Goal: Task Accomplishment & Management: Manage account settings

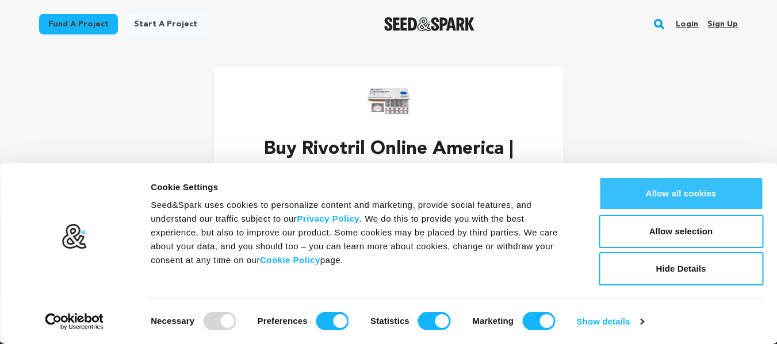
click at [673, 189] on button "Allow all cookies" at bounding box center [680, 193] width 164 height 33
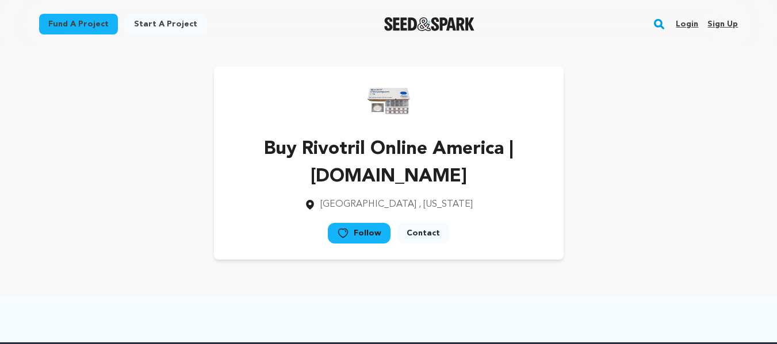
click at [725, 22] on link "Sign up" at bounding box center [722, 24] width 30 height 18
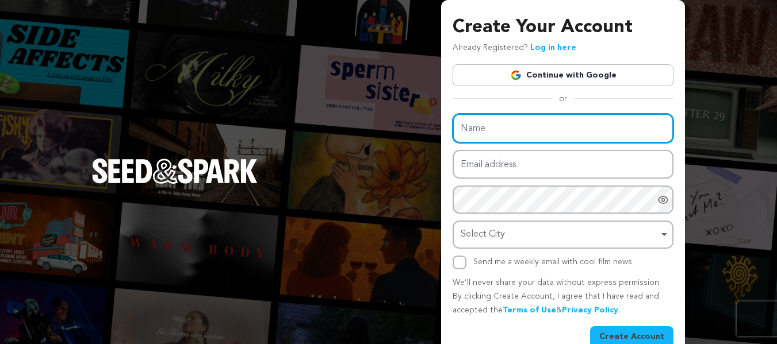
click at [546, 122] on input "Name" at bounding box center [562, 128] width 221 height 29
paste input "Soma@222"
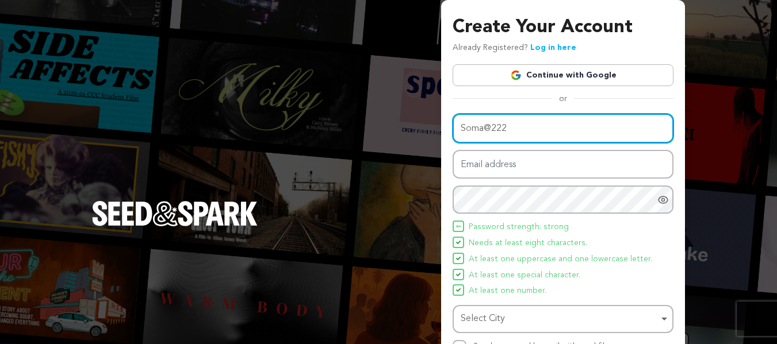
click at [498, 142] on input "Soma@222" at bounding box center [562, 128] width 221 height 29
paste input "Buy Zolpidem Online"
type input "Buy Zolpidem Online"
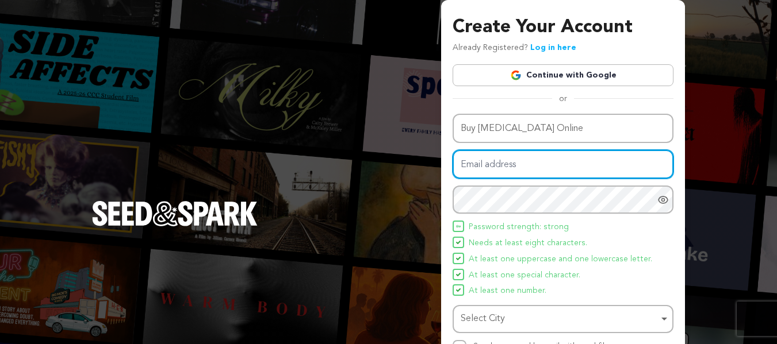
click at [502, 163] on input "Email address" at bounding box center [562, 164] width 221 height 29
paste input "buyzolpidemonline@powerscrews.com"
click at [518, 315] on div "Select City Remove item" at bounding box center [559, 319] width 198 height 17
type input "buyzolpidemonline@powerscrews.com"
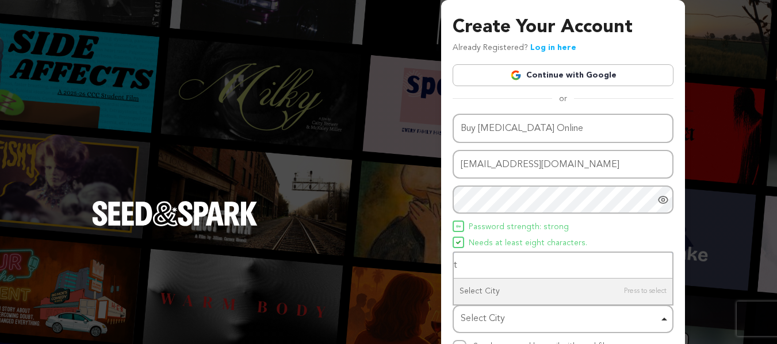
type input "te"
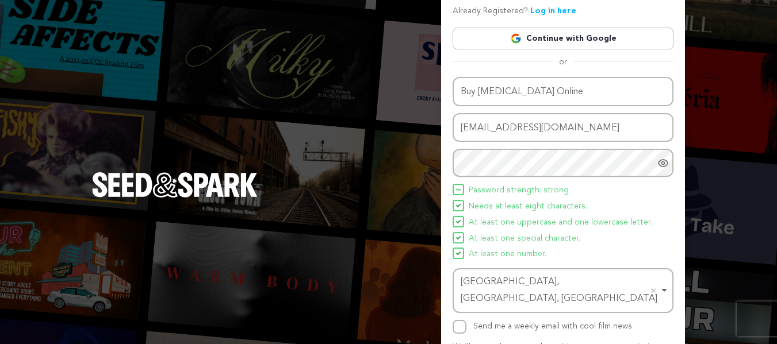
scroll to position [57, 0]
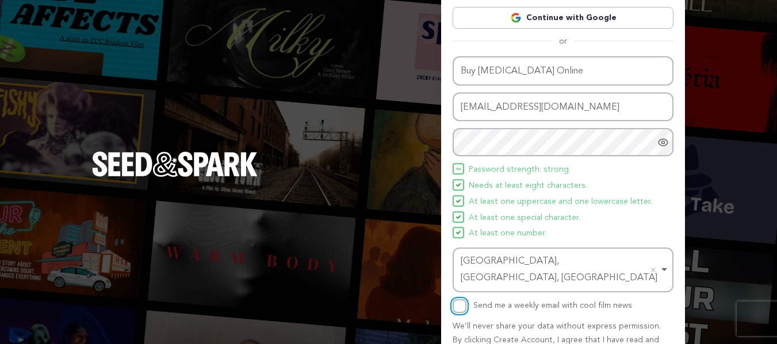
click at [457, 300] on input "Send me a weekly email with cool film news" at bounding box center [459, 307] width 14 height 14
checkbox input "true"
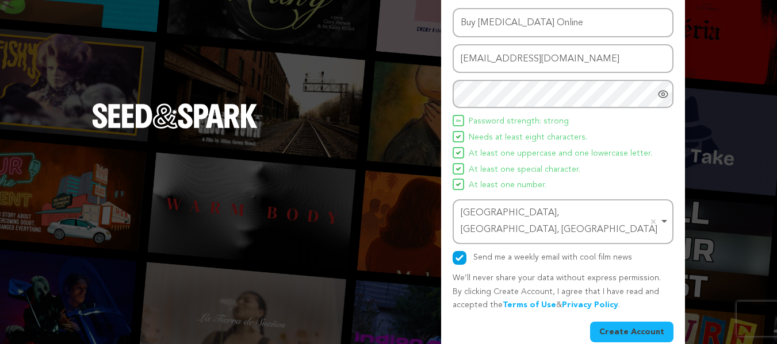
click at [628, 322] on button "Create Account" at bounding box center [631, 332] width 83 height 21
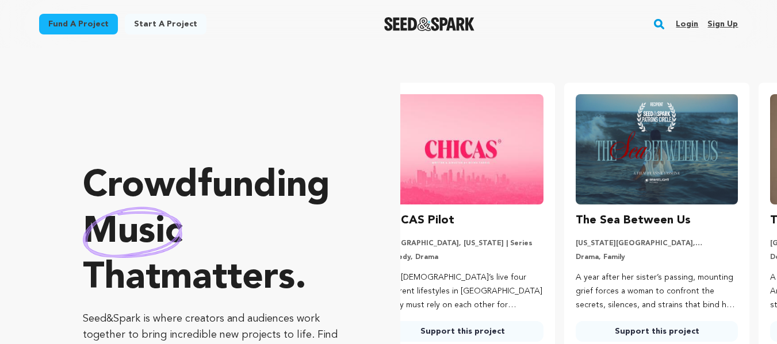
scroll to position [0, 204]
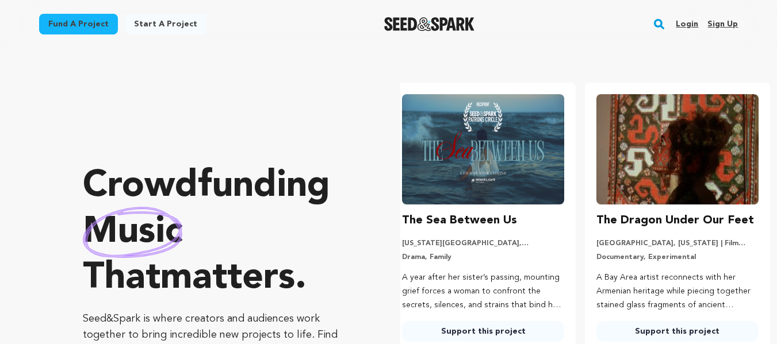
click at [690, 21] on link "Login" at bounding box center [686, 24] width 22 height 18
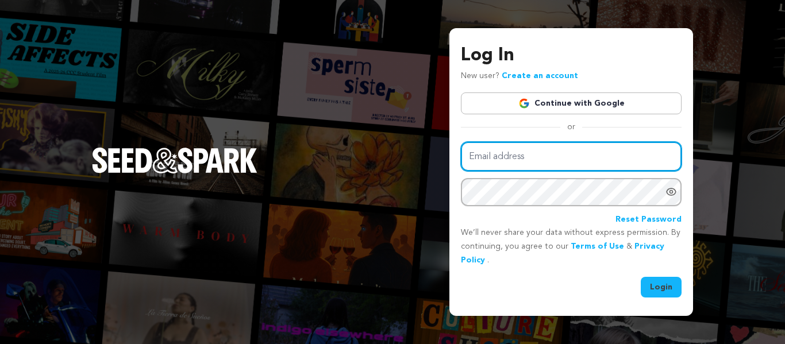
drag, startPoint x: 0, startPoint y: 0, endPoint x: 509, endPoint y: 164, distance: 534.5
click at [509, 164] on input "Email address" at bounding box center [571, 156] width 221 height 29
paste input "buyzolpidemonline@powerscrews.com"
type input "buyzolpidemonline@powerscrews.com"
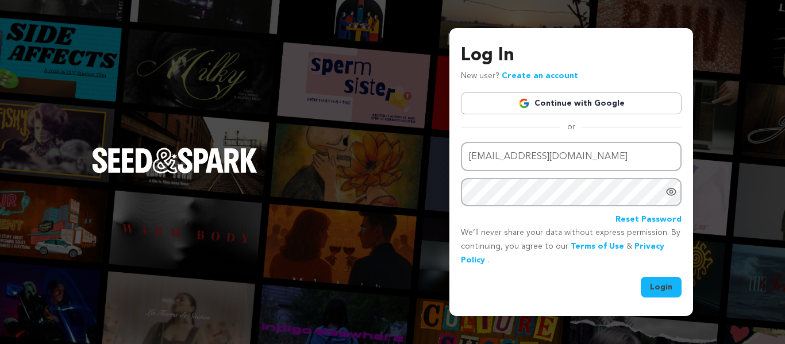
click at [664, 289] on button "Login" at bounding box center [661, 287] width 41 height 21
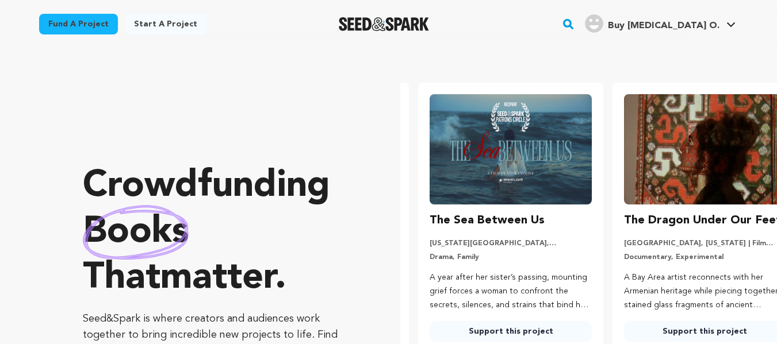
scroll to position [0, 204]
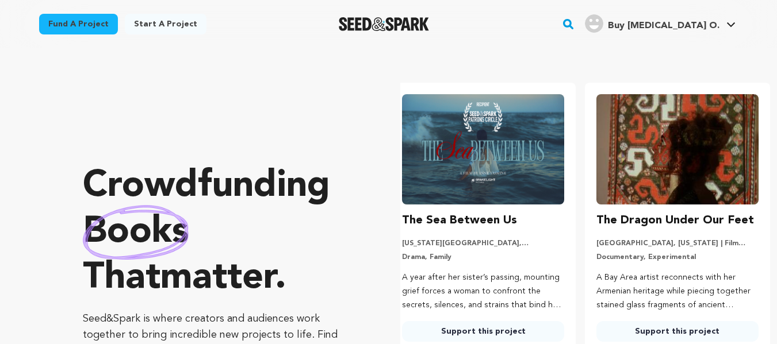
click at [654, 25] on span "Buy [MEDICAL_DATA] O." at bounding box center [664, 25] width 112 height 9
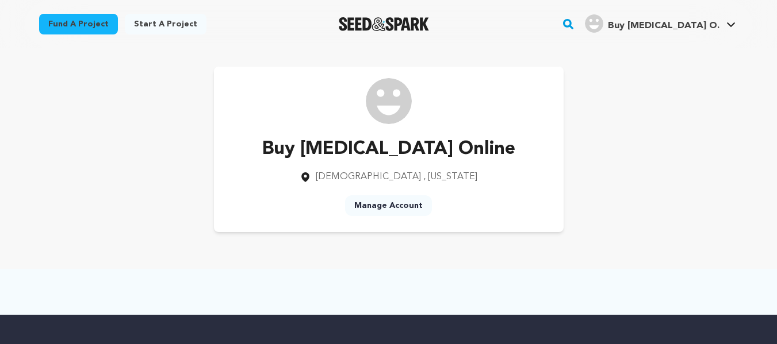
click at [381, 206] on link "Manage Account" at bounding box center [388, 205] width 87 height 21
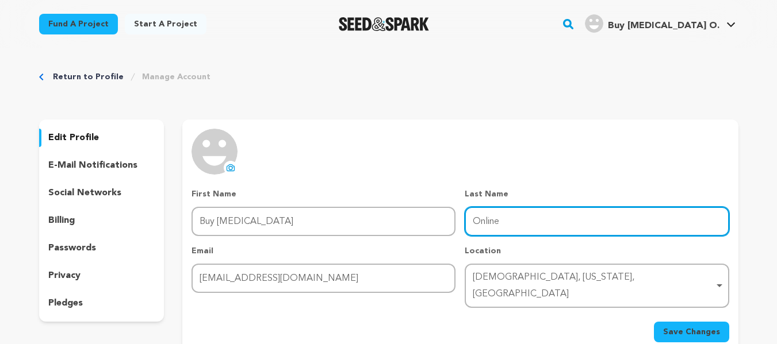
click at [495, 215] on input "Online" at bounding box center [597, 221] width 264 height 29
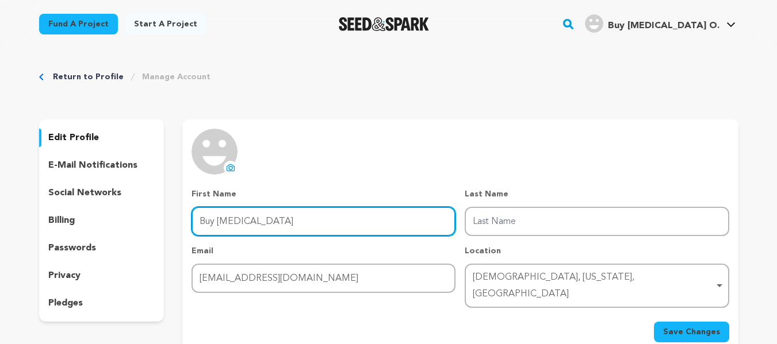
click at [345, 220] on input "Buy Zolpidem" at bounding box center [323, 221] width 264 height 29
paste input "Online"
type input "Buy Zolpidem Online"
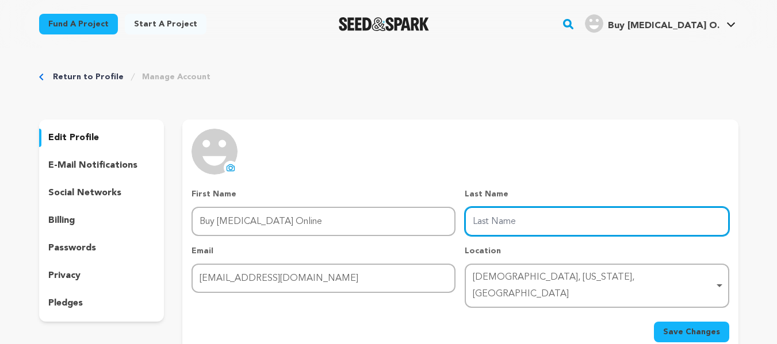
click at [547, 217] on input "Last Name" at bounding box center [597, 221] width 264 height 29
paste input "https://rebrand.ly/55eda4"
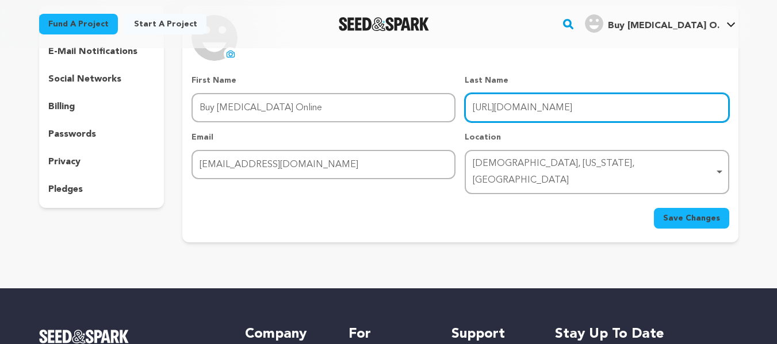
scroll to position [115, 0]
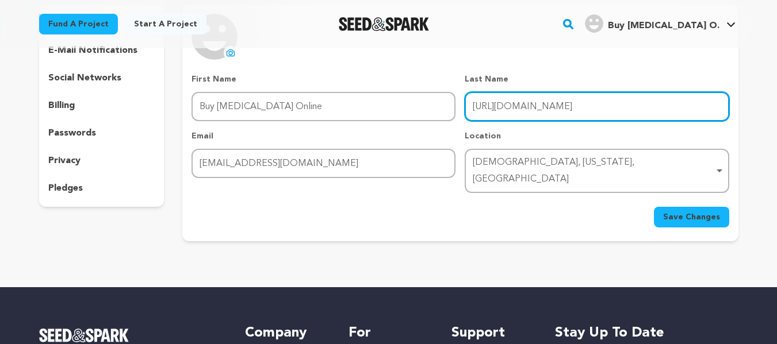
type input "https://rebrand.ly/55eda4"
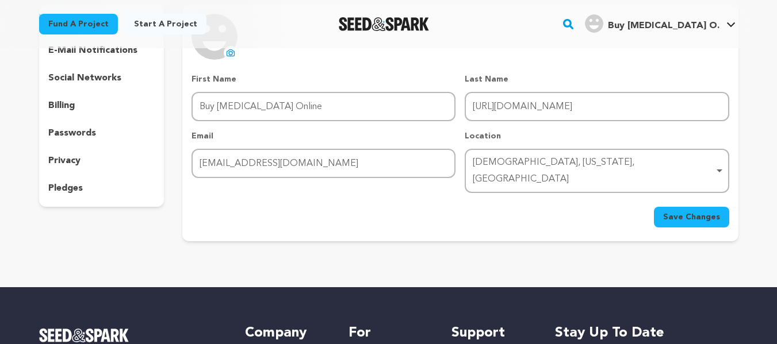
click at [230, 57] on icon at bounding box center [230, 52] width 9 height 9
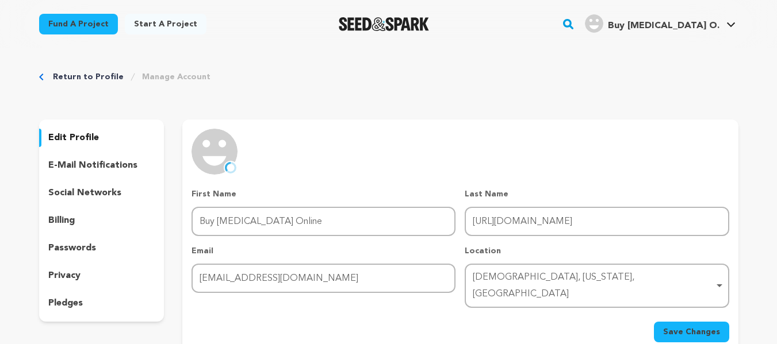
scroll to position [172, 0]
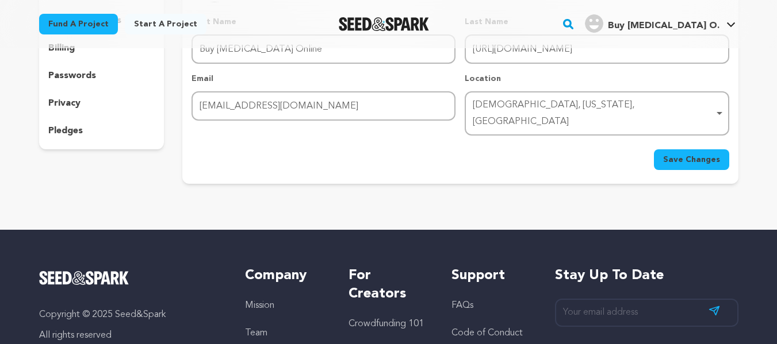
click at [695, 154] on span "Save Changes" at bounding box center [691, 159] width 57 height 11
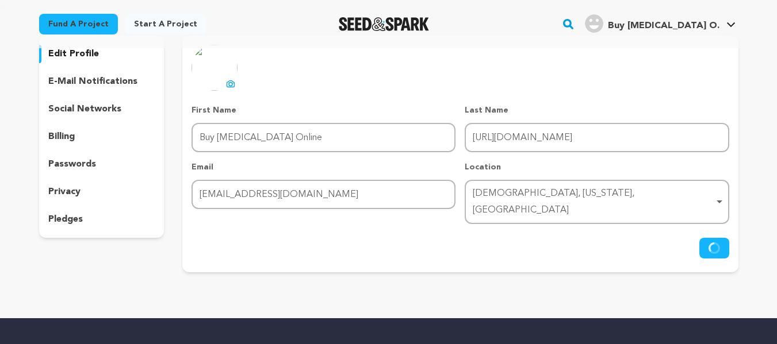
scroll to position [0, 0]
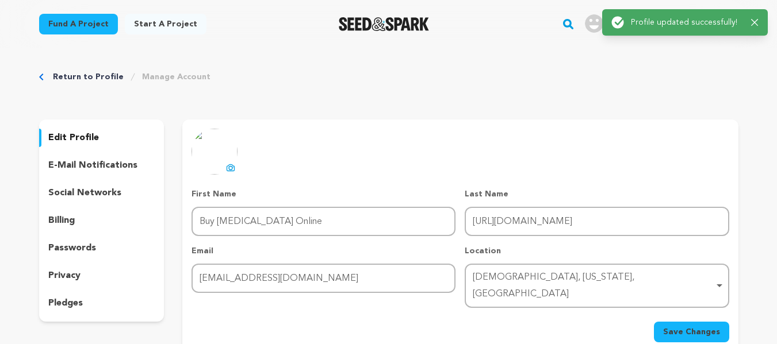
click at [755, 26] on div "Success: Info: Warning: Error: Profile updated successfully! Close notification" at bounding box center [684, 22] width 147 height 13
click at [755, 21] on icon "button" at bounding box center [754, 22] width 7 height 7
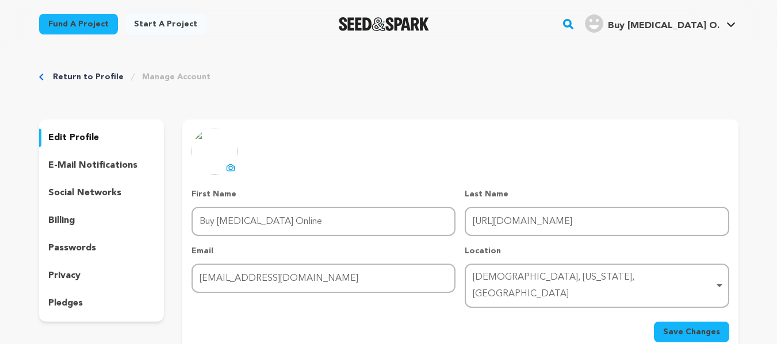
click at [700, 29] on main "Success: Info: Warning: Error: Profile image uploaded successfully! Close notif…" at bounding box center [388, 348] width 777 height 697
drag, startPoint x: 650, startPoint y: 126, endPoint x: 596, endPoint y: 105, distance: 58.1
click at [650, 126] on link "View Profile" at bounding box center [696, 126] width 129 height 25
